Goal: Information Seeking & Learning: Learn about a topic

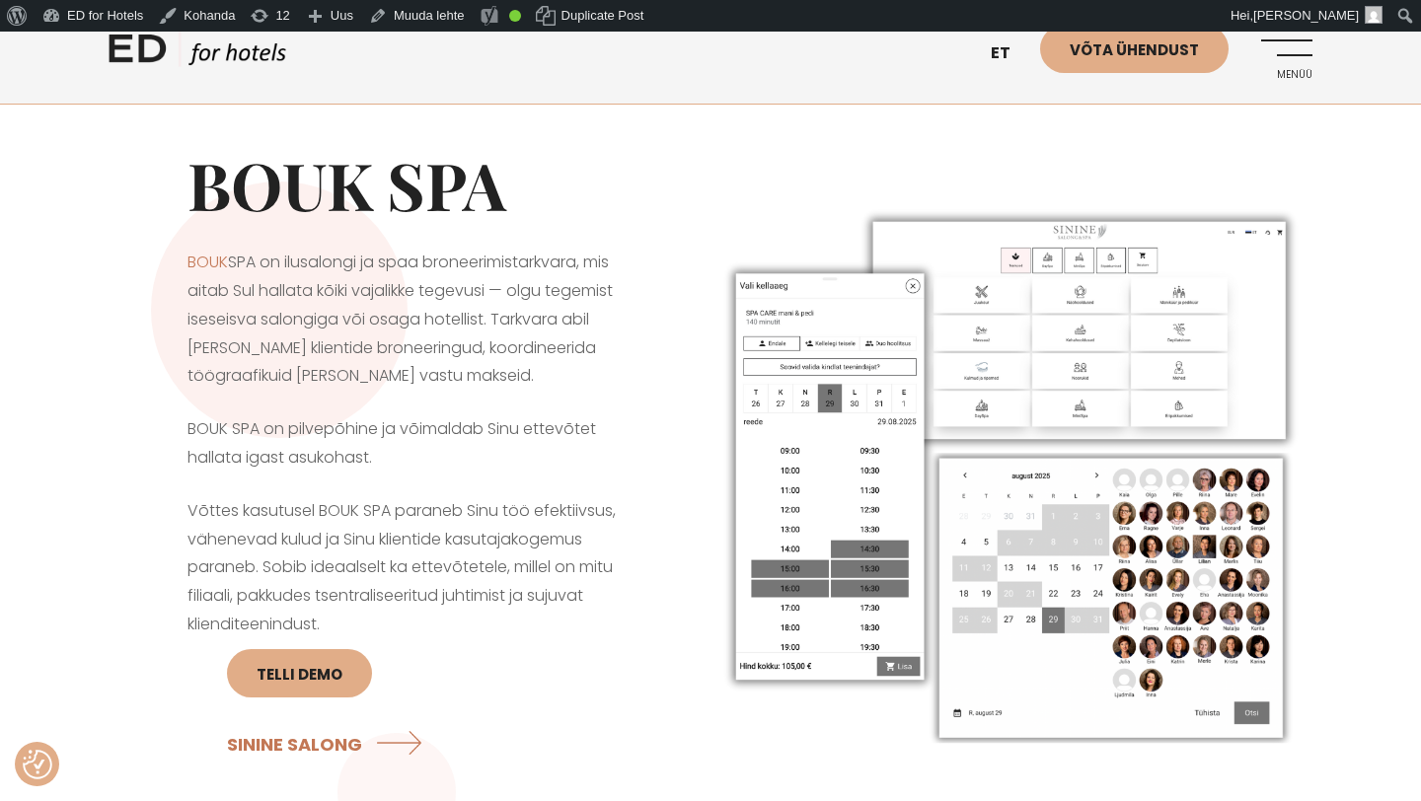
click at [1299, 69] on span "Menüü" at bounding box center [1286, 75] width 54 height 12
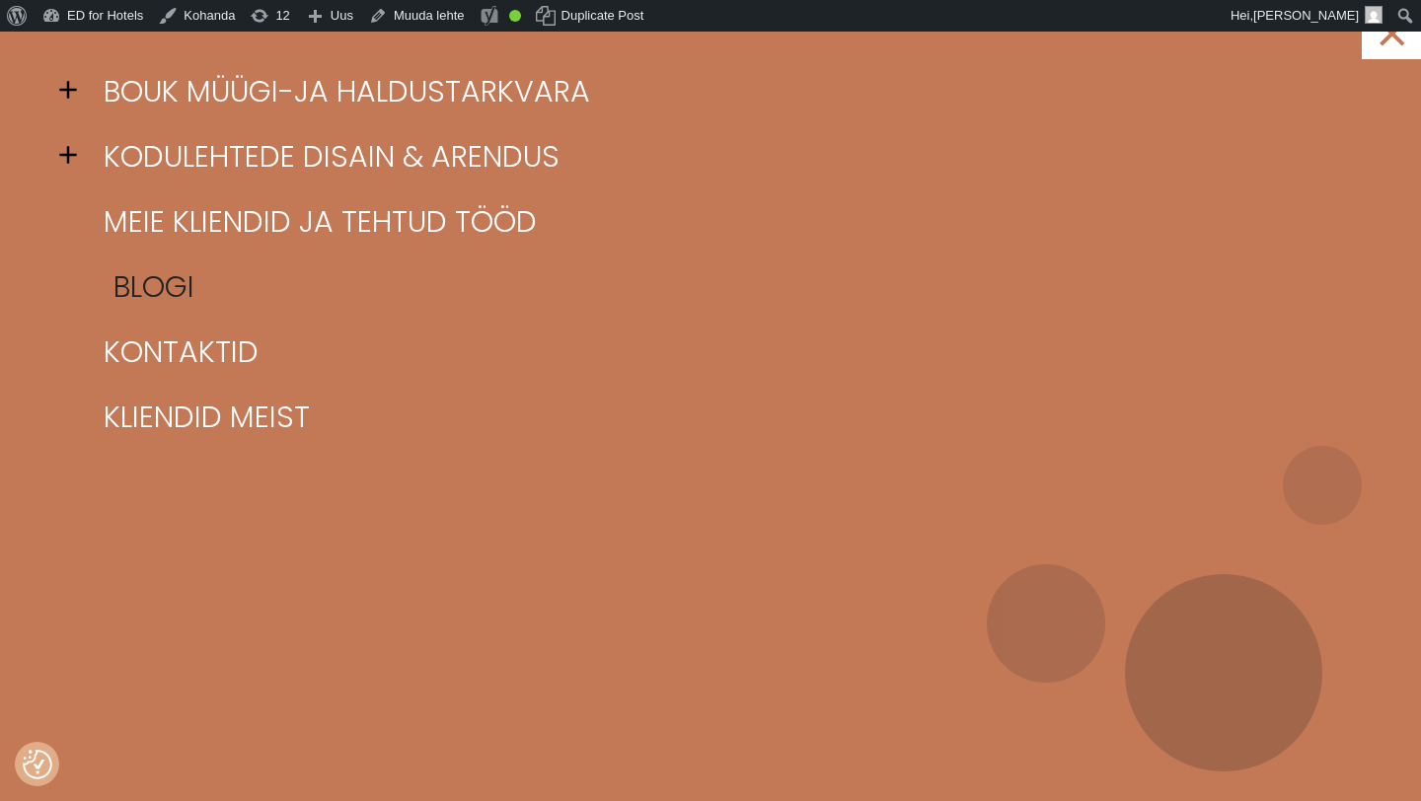
click at [130, 282] on link "Blogi" at bounding box center [735, 287] width 1273 height 65
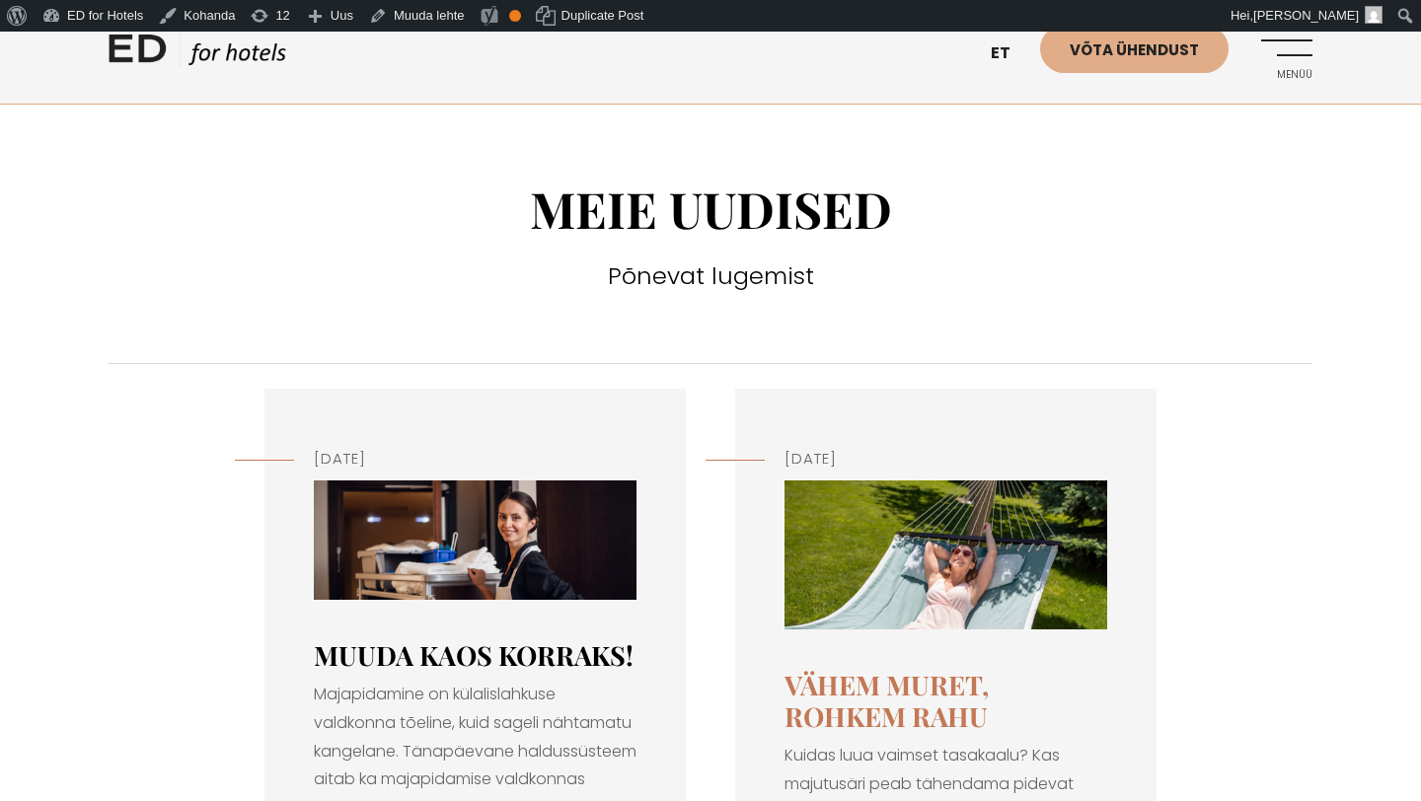
click at [424, 666] on link "Muuda kaos korraks!" at bounding box center [474, 656] width 320 height 36
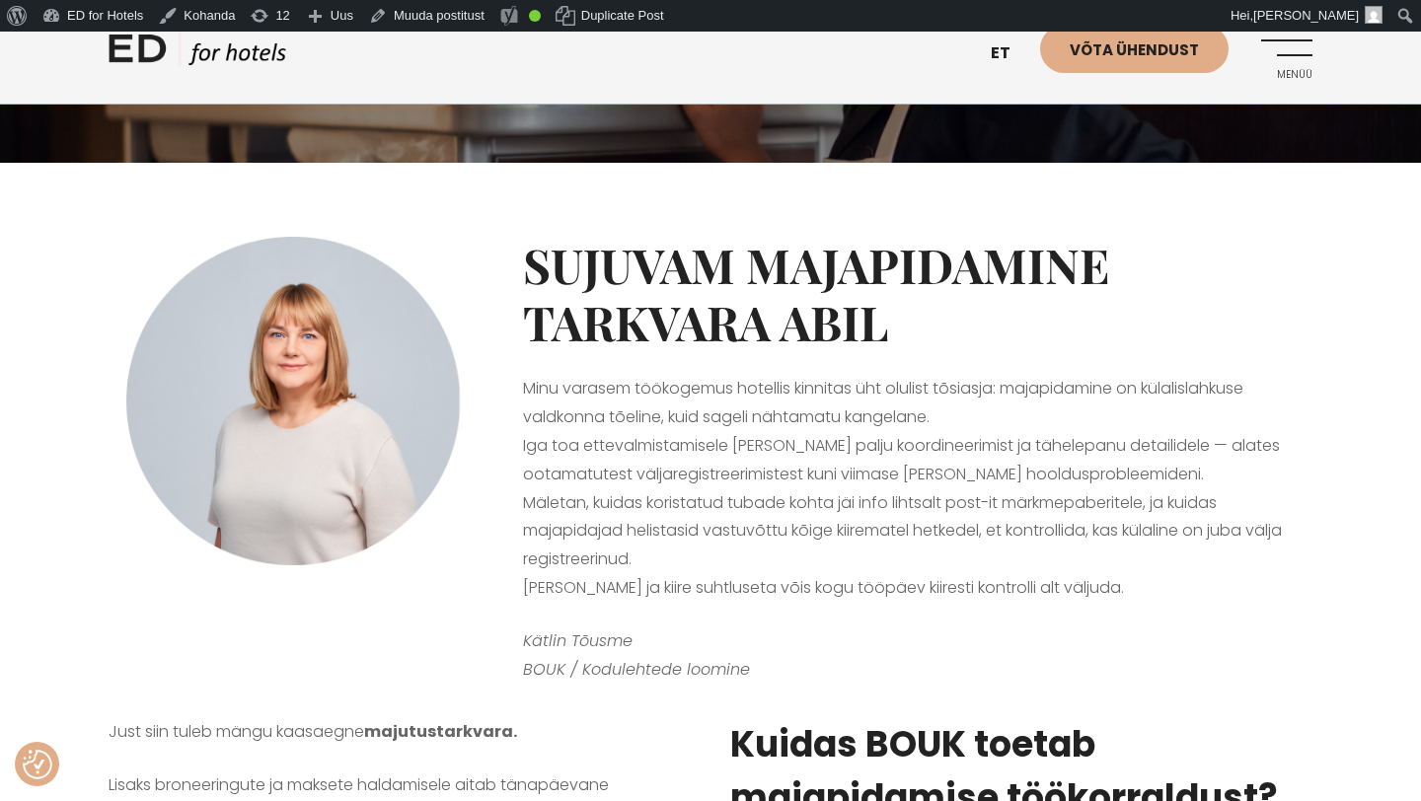
scroll to position [354, 0]
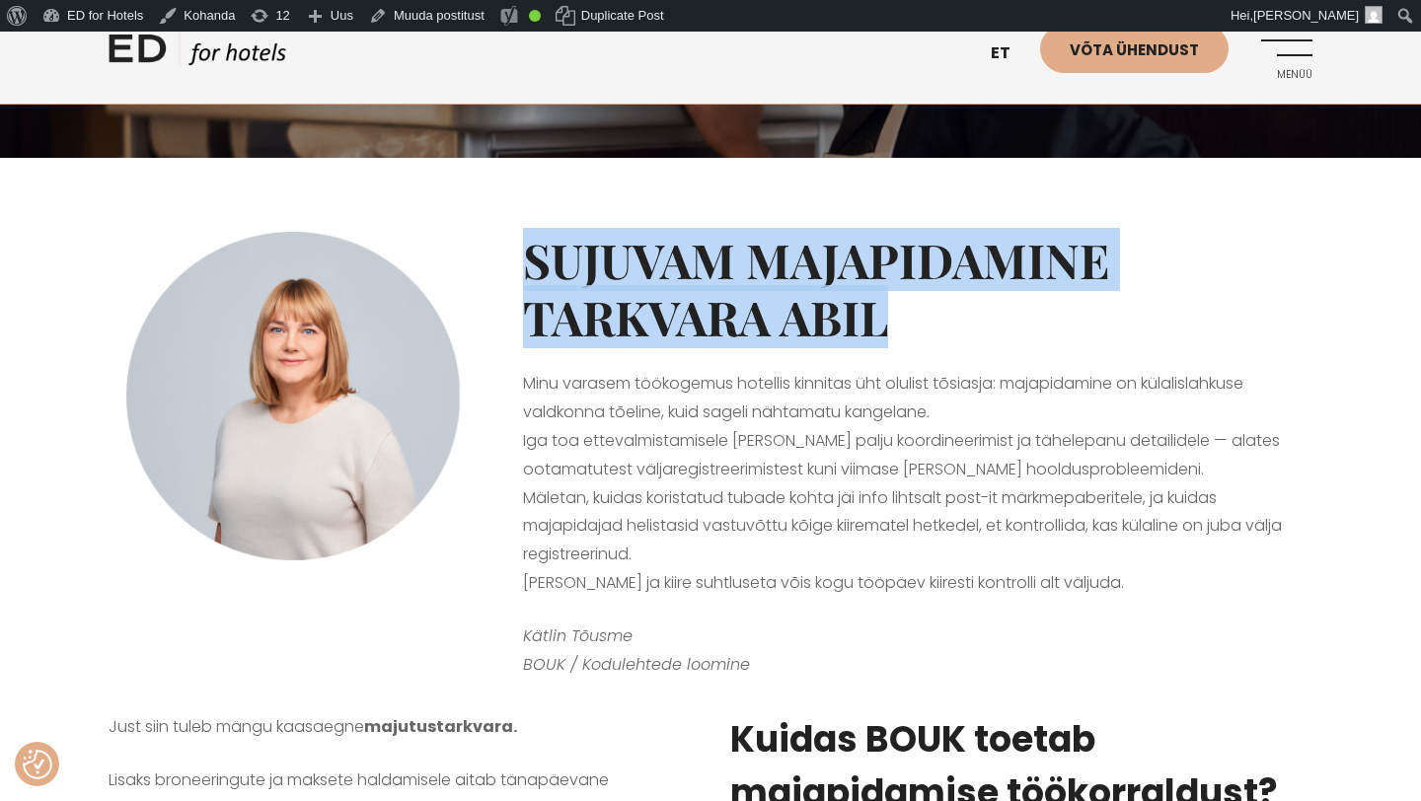
drag, startPoint x: 912, startPoint y: 342, endPoint x: 519, endPoint y: 275, distance: 398.4
click at [519, 275] on div "Sujuvam majapidamine tarkvara abil Minu varasem töökogemus hotellis kinnitas üh…" at bounding box center [917, 448] width 829 height 482
copy strong "Sujuvam majapidamine tarkvara abil"
